Goal: Transaction & Acquisition: Purchase product/service

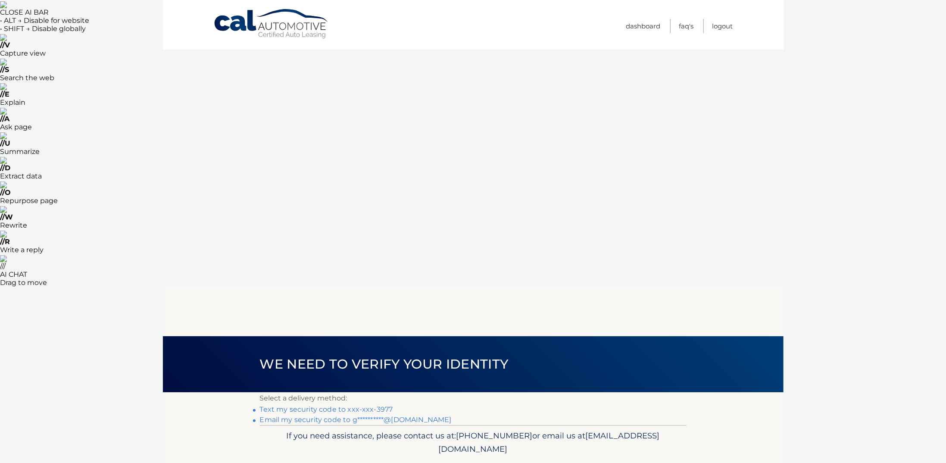
click at [309, 405] on link "Text my security code to xxx-xxx-3977" at bounding box center [326, 409] width 133 height 8
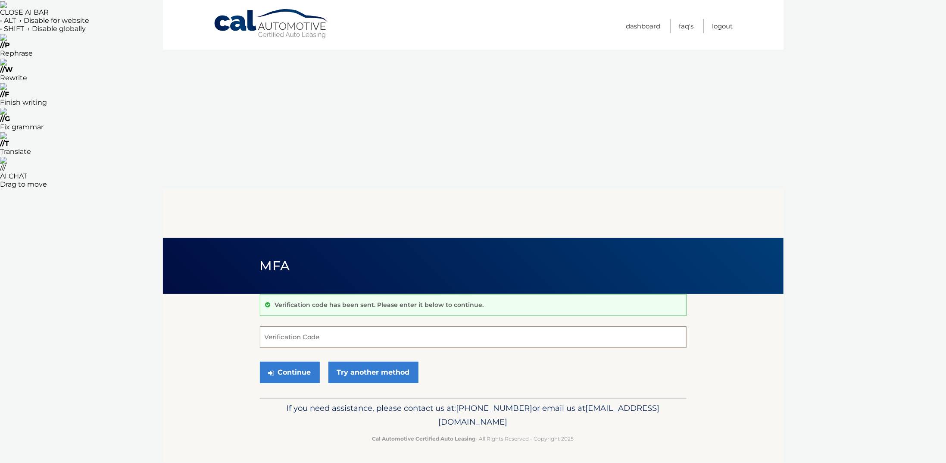
click at [295, 326] on input "Verification Code" at bounding box center [473, 337] width 427 height 22
type input "134717"
click at [306, 362] on button "Continue" at bounding box center [290, 373] width 60 height 22
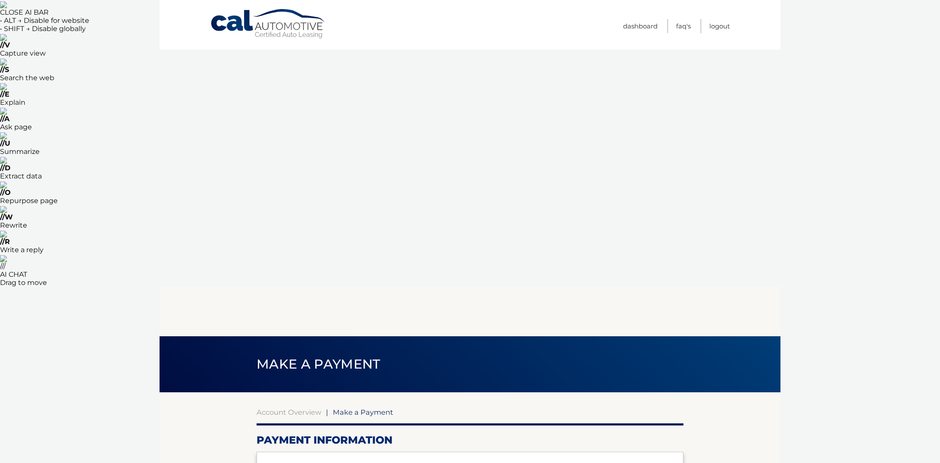
select select "MDE5YTQwYTEtNDc4Zi00YzYyLThlZGUtZWU2MjUzOTUyMmJj"
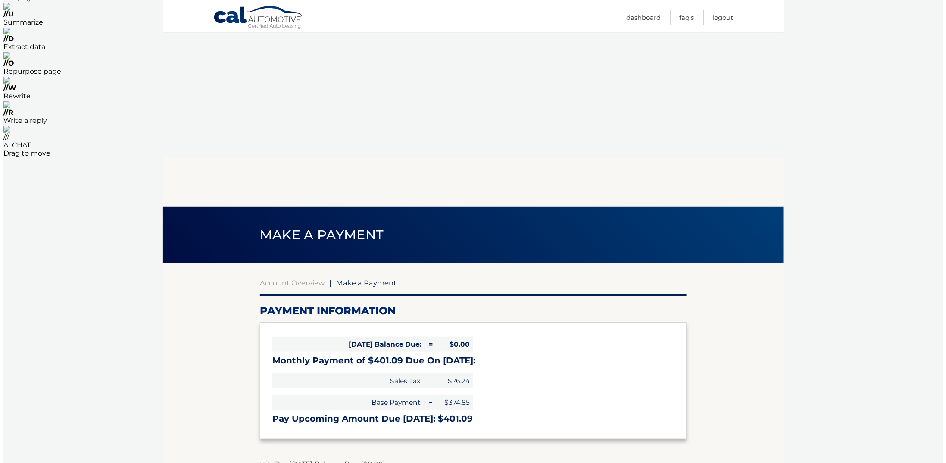
scroll to position [152, 0]
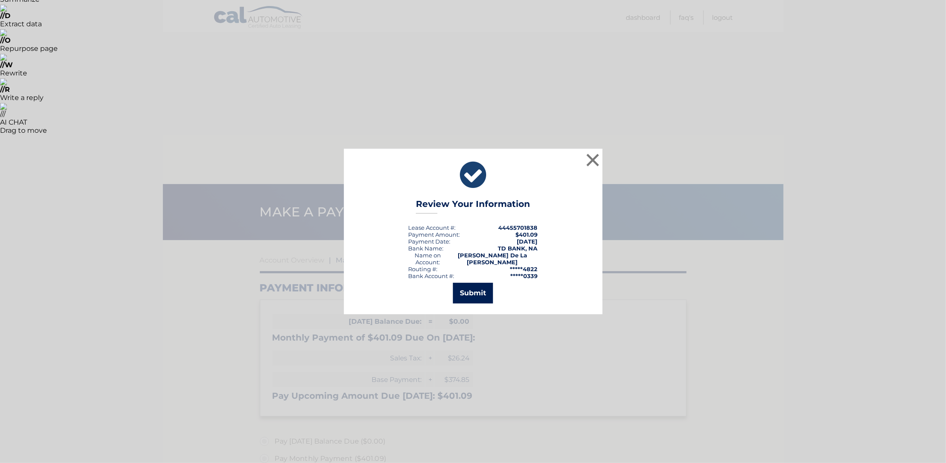
click at [465, 295] on button "Submit" at bounding box center [473, 293] width 40 height 21
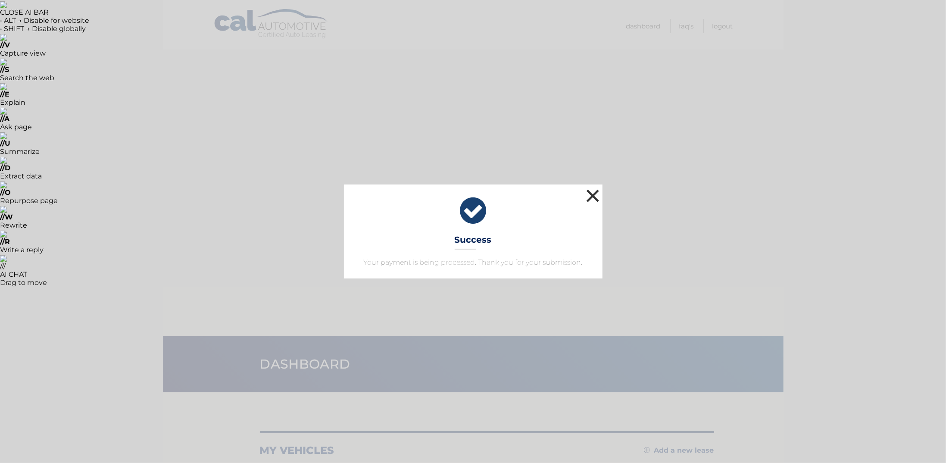
click at [592, 195] on button "×" at bounding box center [592, 195] width 17 height 17
